Goal: Task Accomplishment & Management: Manage account settings

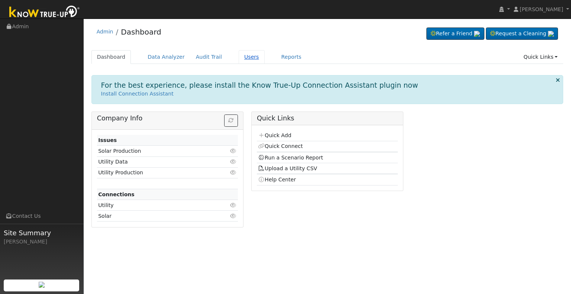
click at [241, 56] on link "Users" at bounding box center [252, 57] width 26 height 14
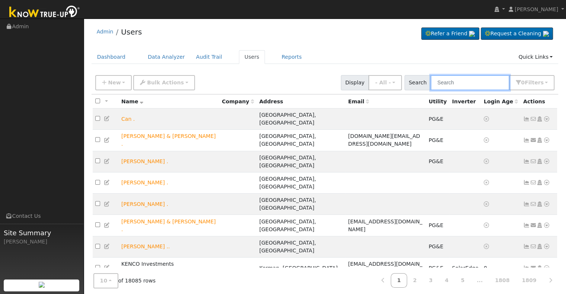
click at [447, 84] on input "text" at bounding box center [469, 82] width 79 height 15
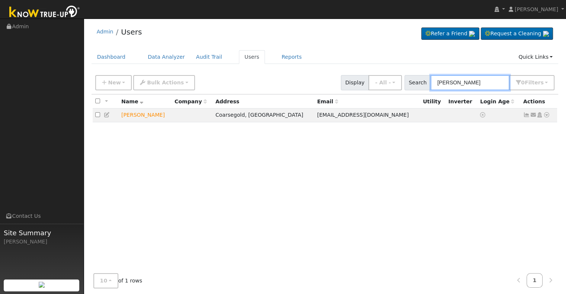
type input "[PERSON_NAME]"
click at [537, 117] on icon at bounding box center [539, 114] width 7 height 5
